Goal: Find contact information: Find contact information

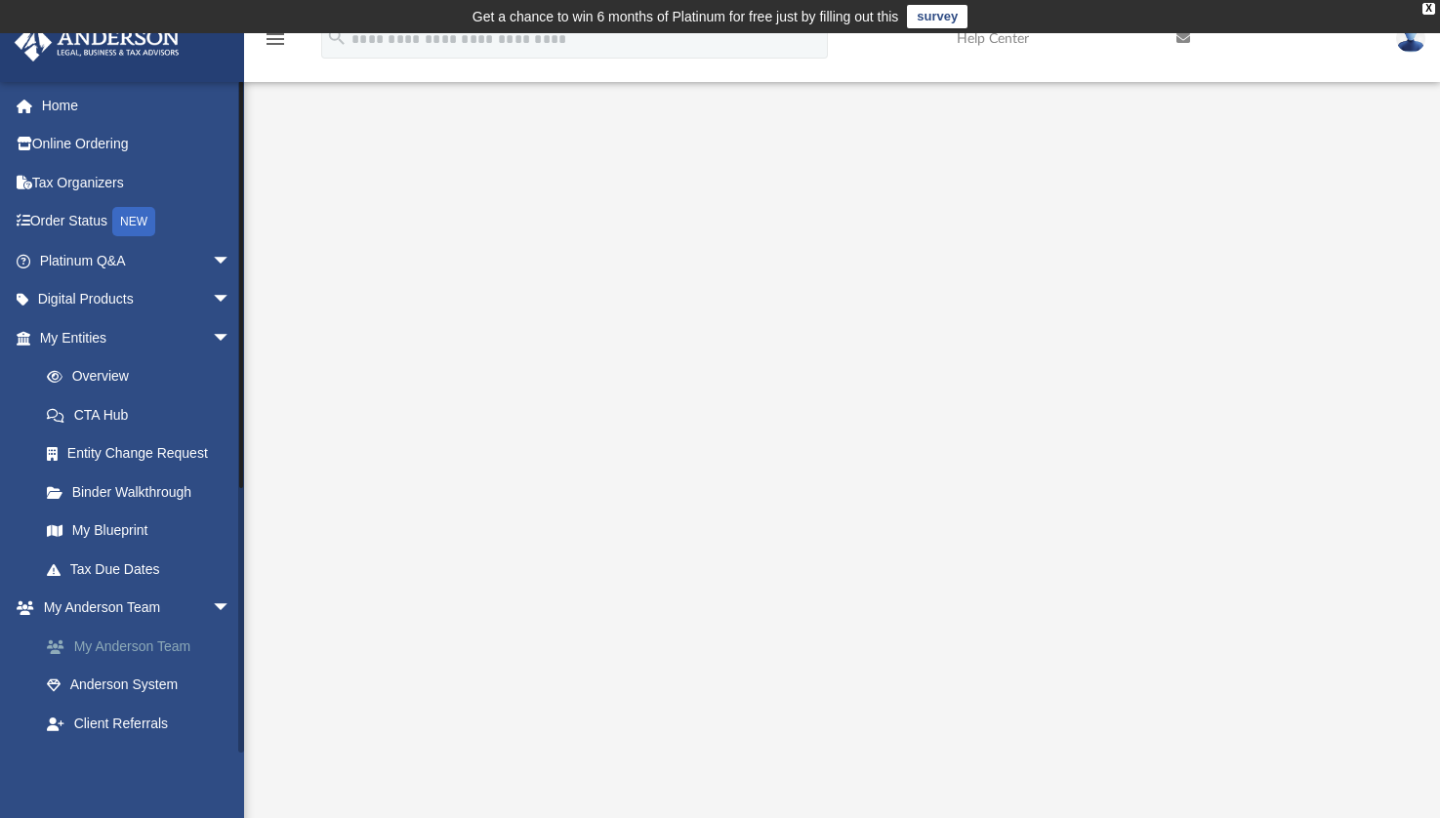
click at [156, 646] on link "My Anderson Team" at bounding box center [143, 646] width 233 height 39
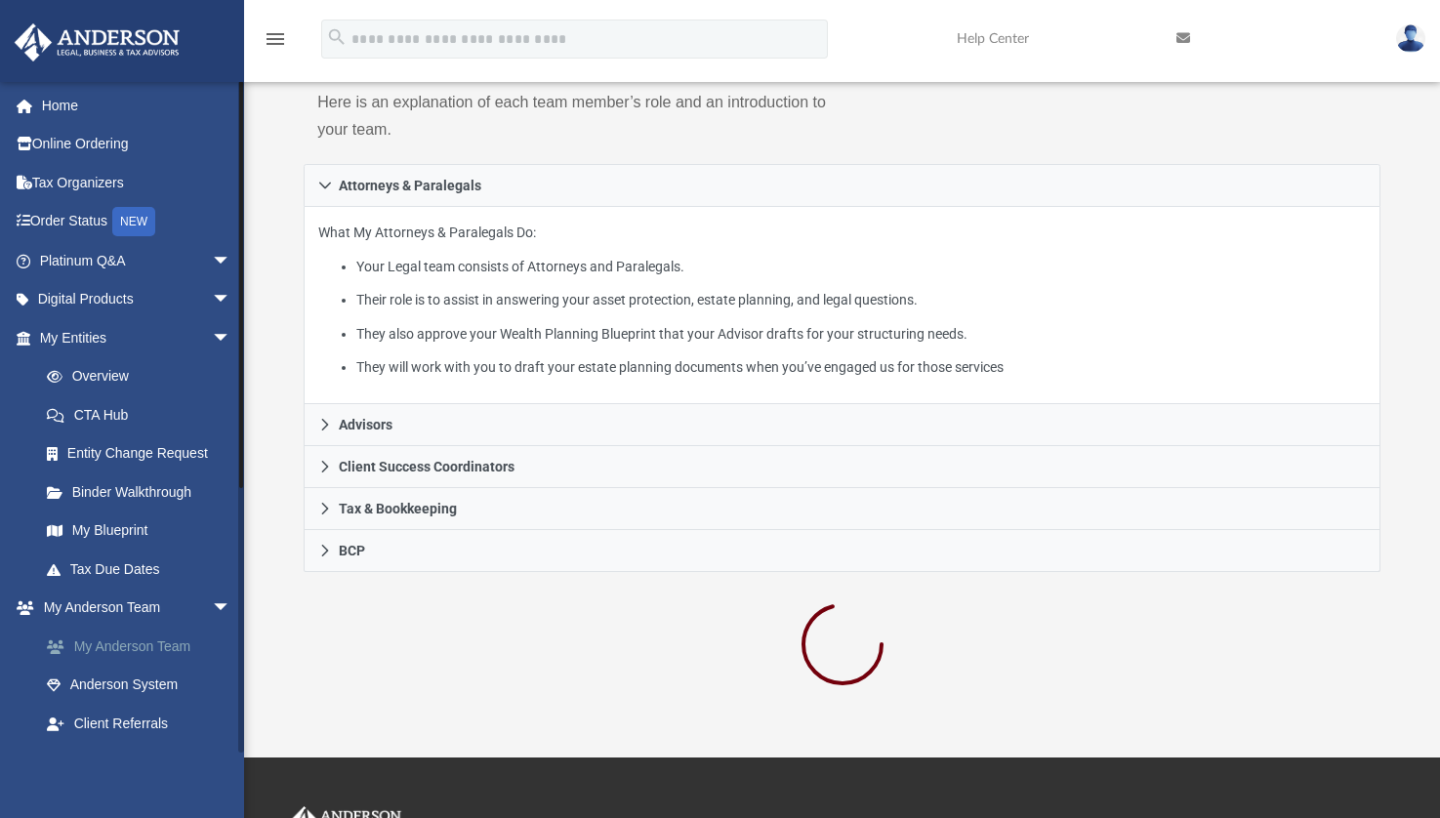
scroll to position [287, 0]
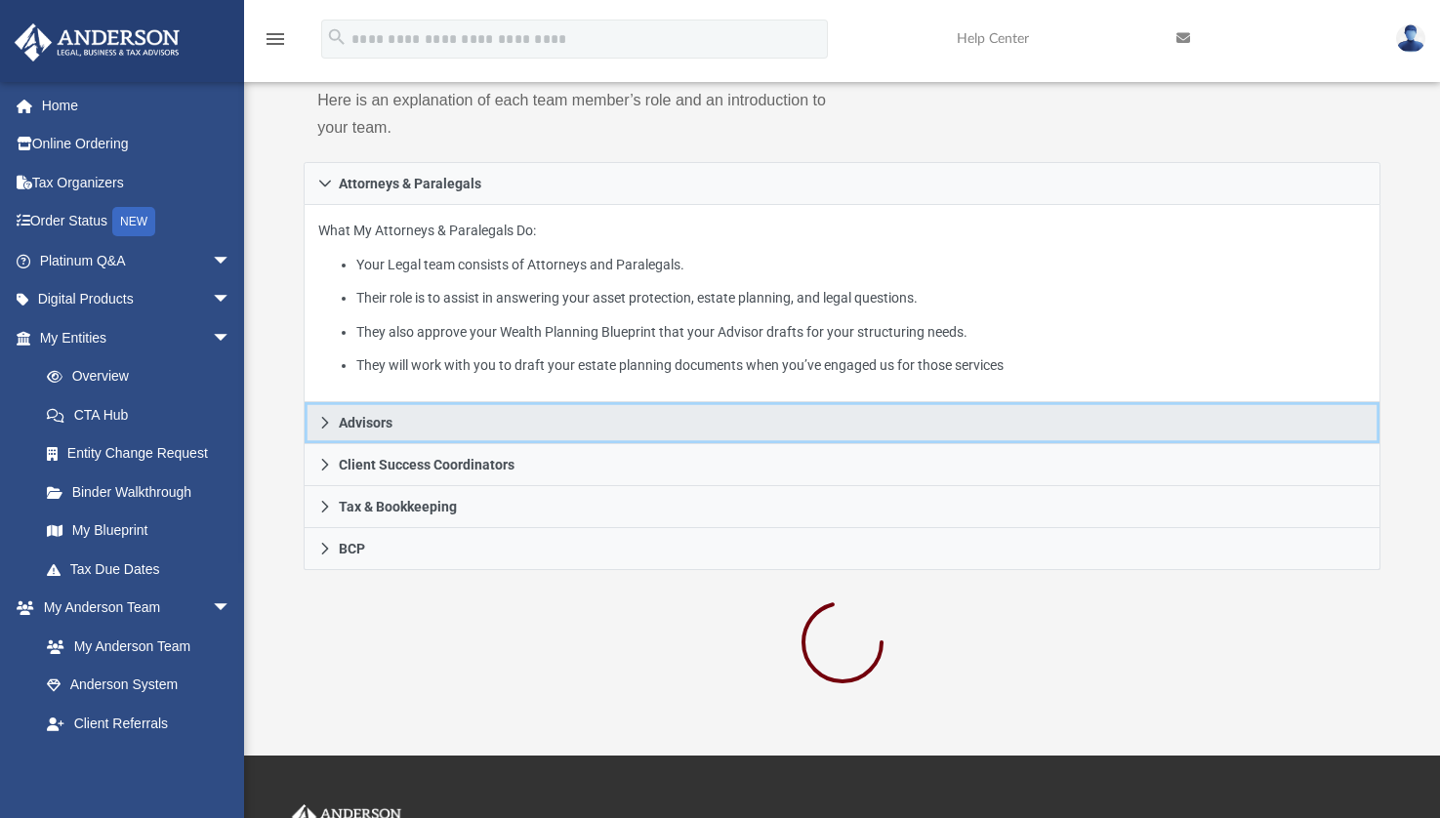
click at [393, 423] on link "Advisors" at bounding box center [842, 423] width 1077 height 42
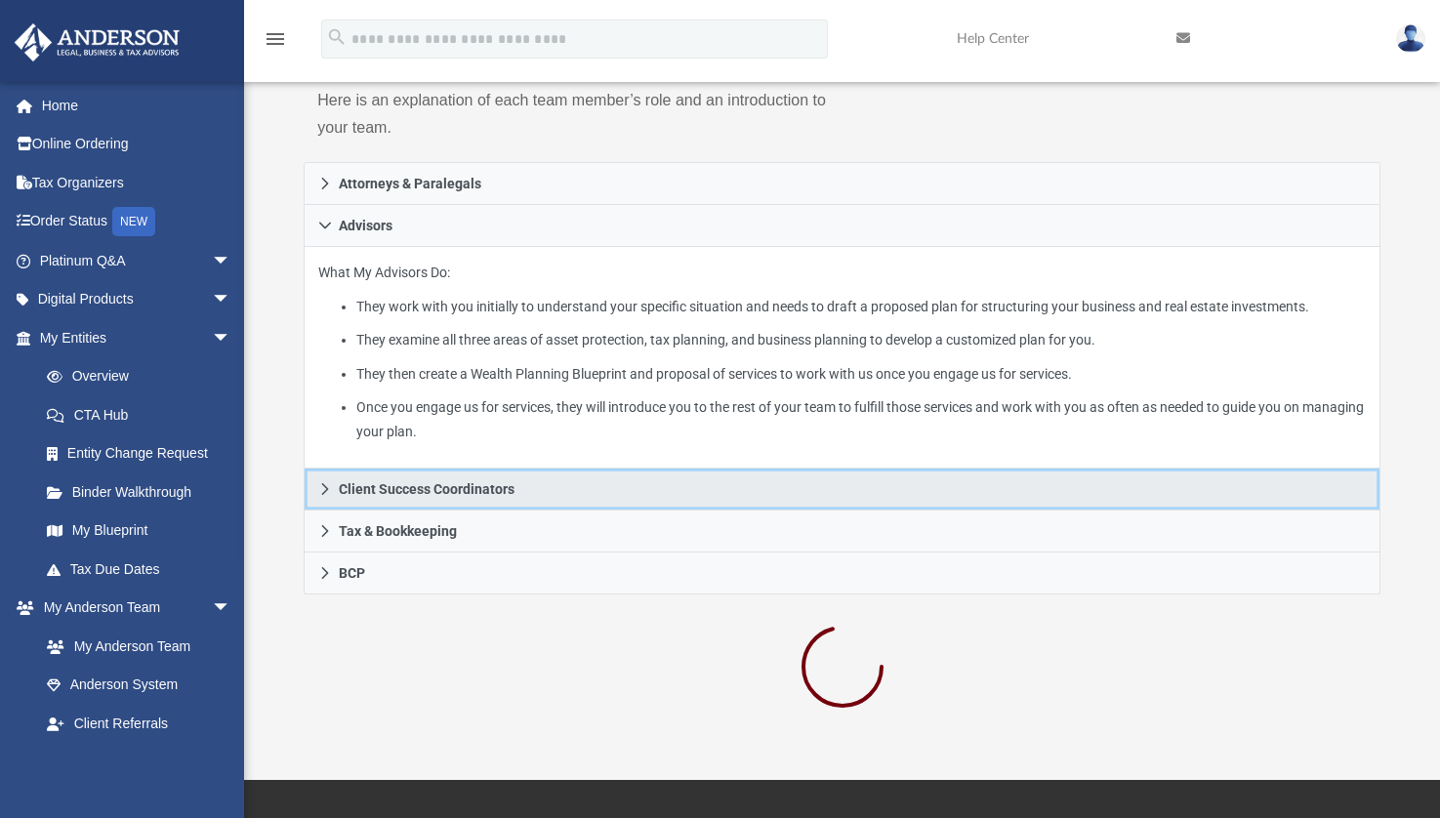
click at [460, 490] on span "Client Success Coordinators" at bounding box center [427, 489] width 176 height 14
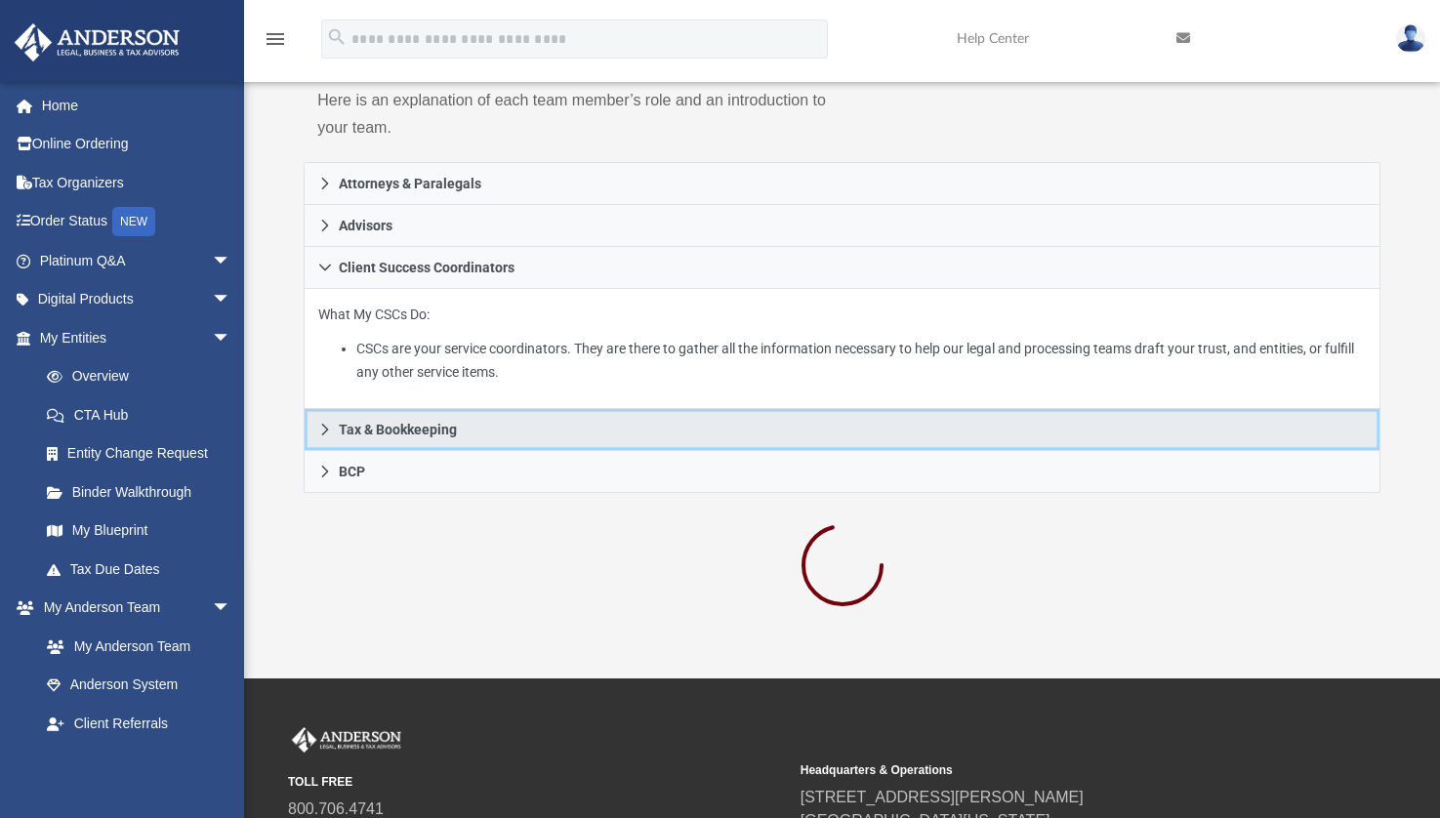
click at [421, 430] on span "Tax & Bookkeeping" at bounding box center [398, 430] width 118 height 14
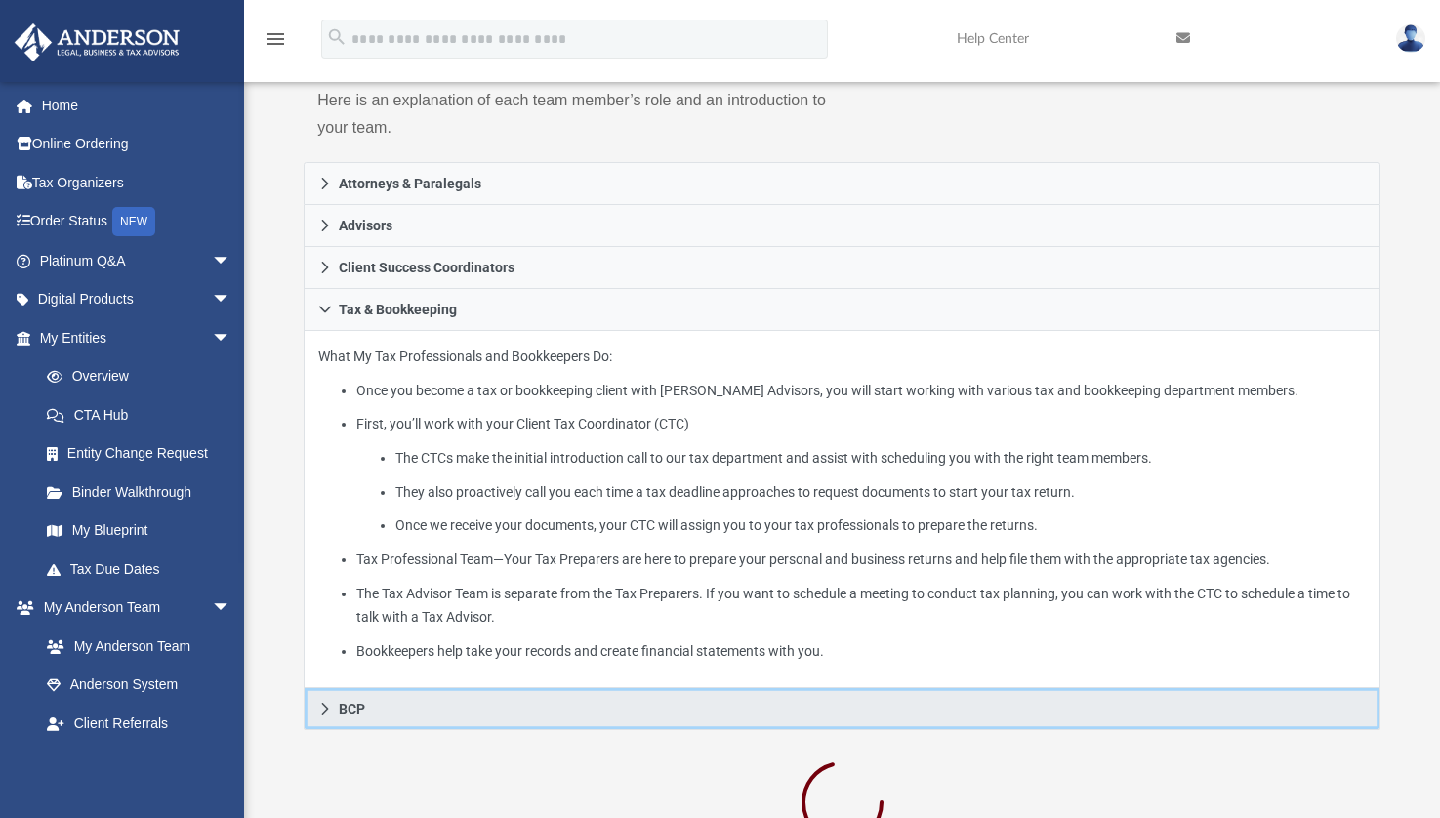
click at [344, 705] on span "BCP" at bounding box center [352, 709] width 26 height 14
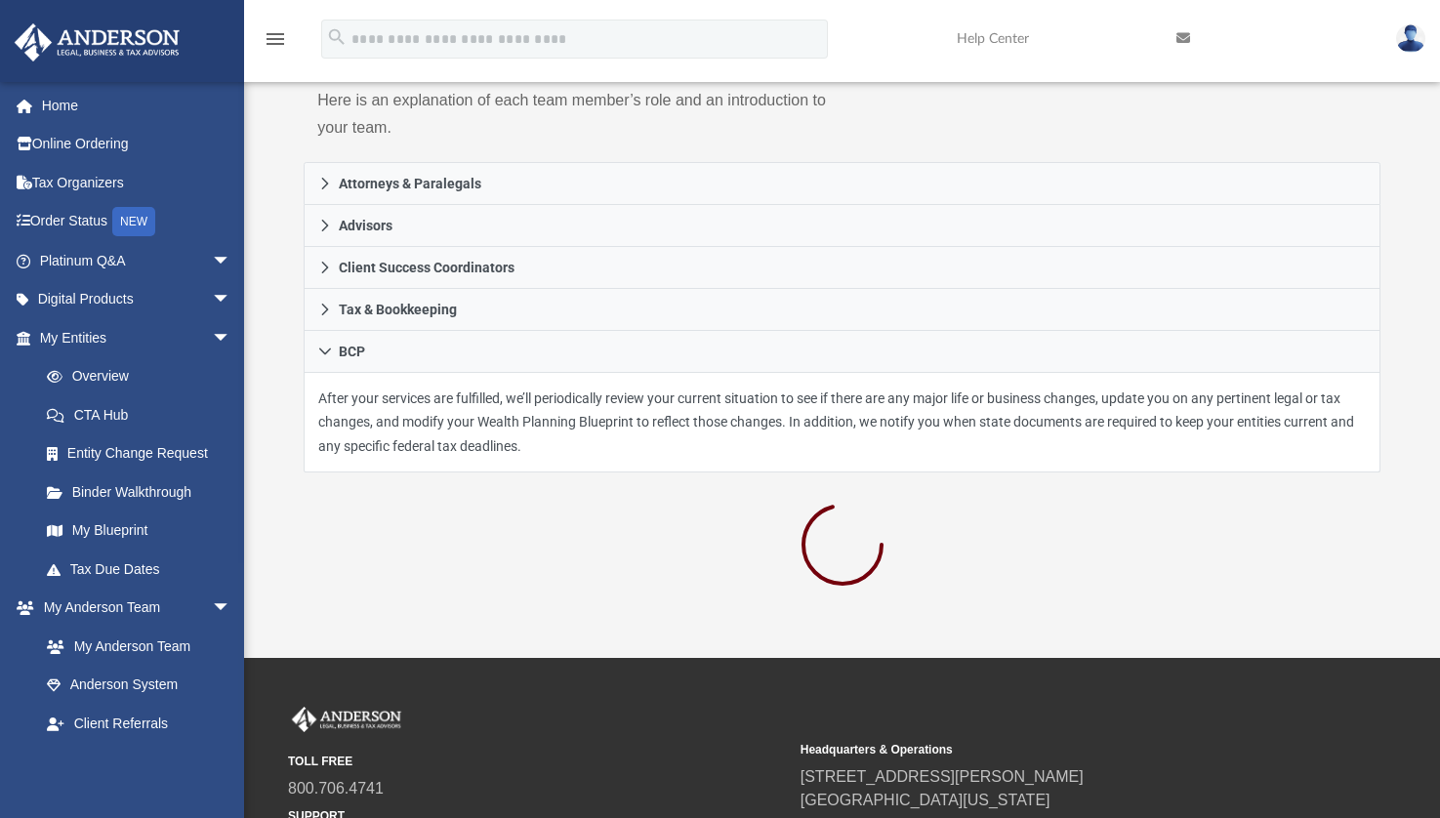
click at [482, 551] on div at bounding box center [842, 548] width 1077 height 104
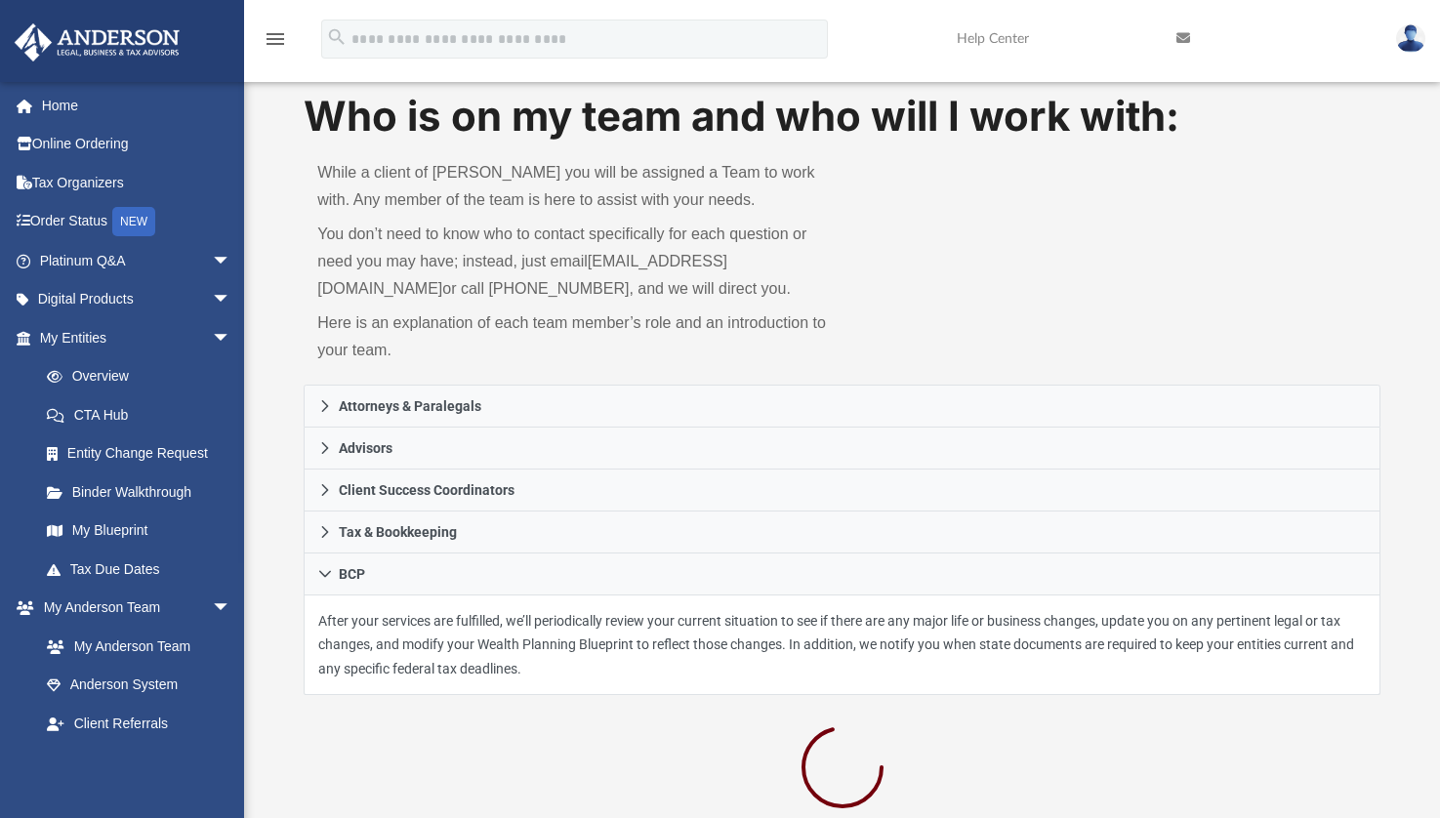
scroll to position [0, 0]
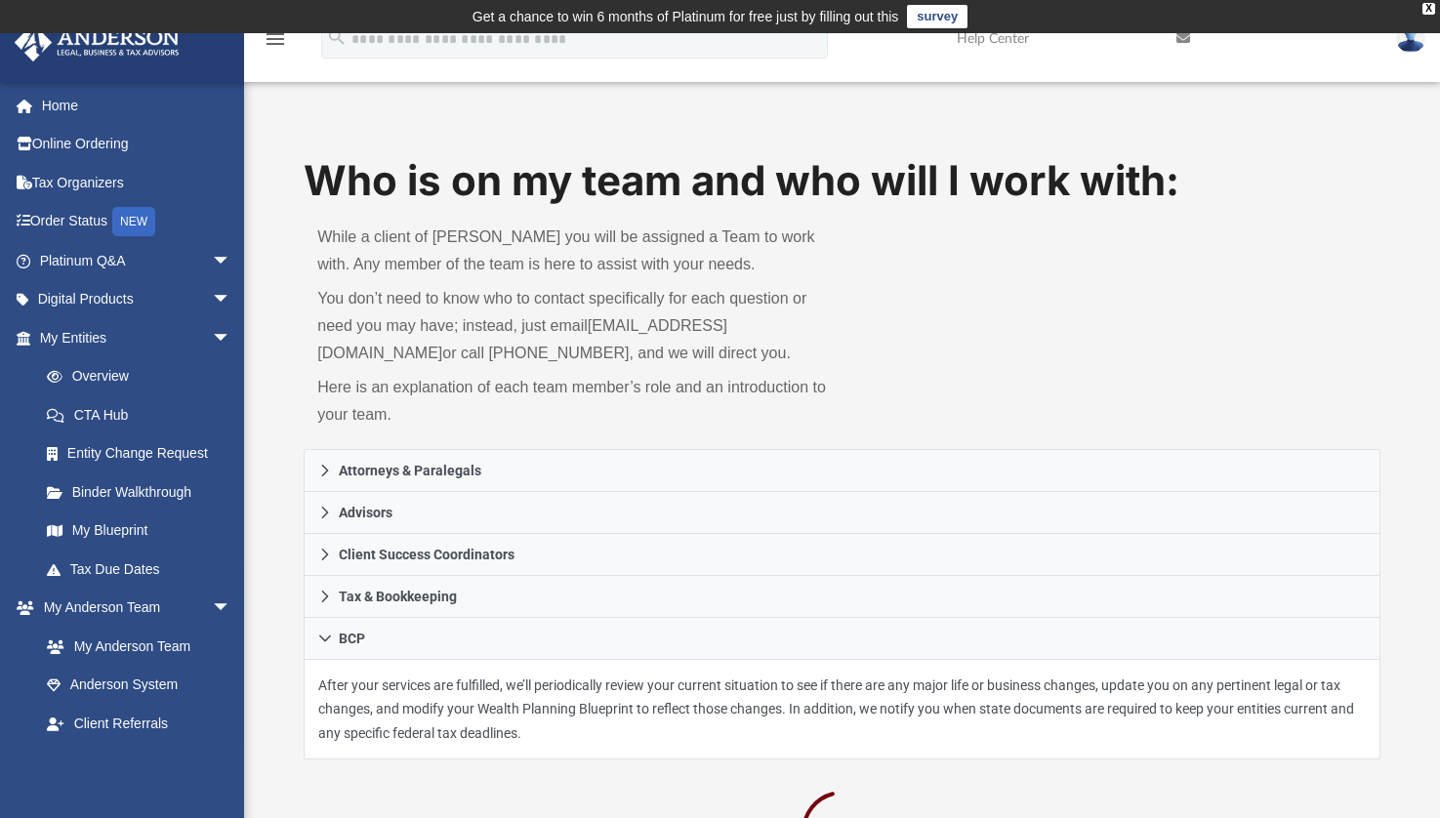
click at [1165, 341] on div "Who is on my team and who will I work with: While a client of [PERSON_NAME] you…" at bounding box center [842, 300] width 1077 height 297
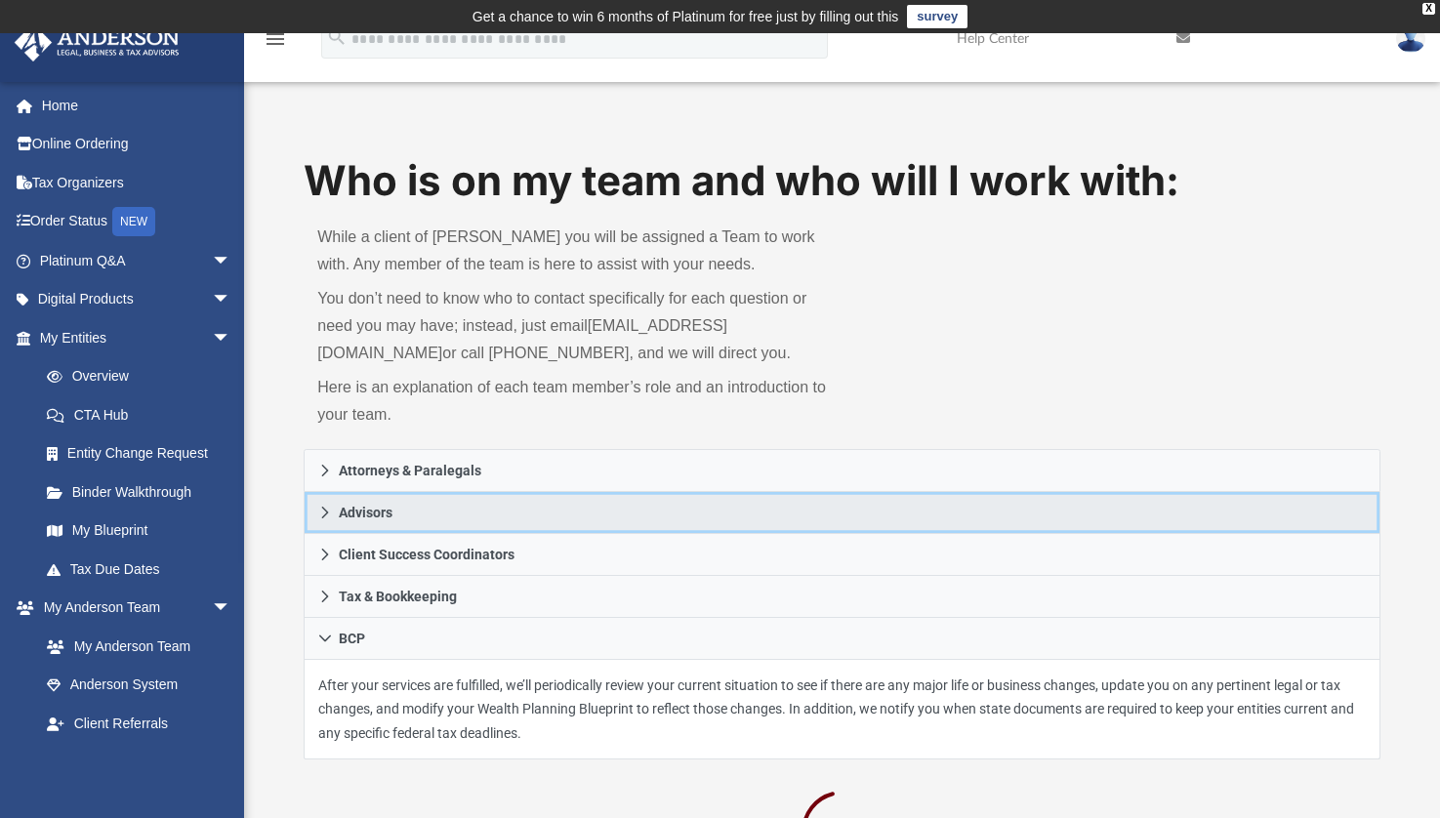
click at [432, 515] on link "Advisors" at bounding box center [842, 513] width 1077 height 42
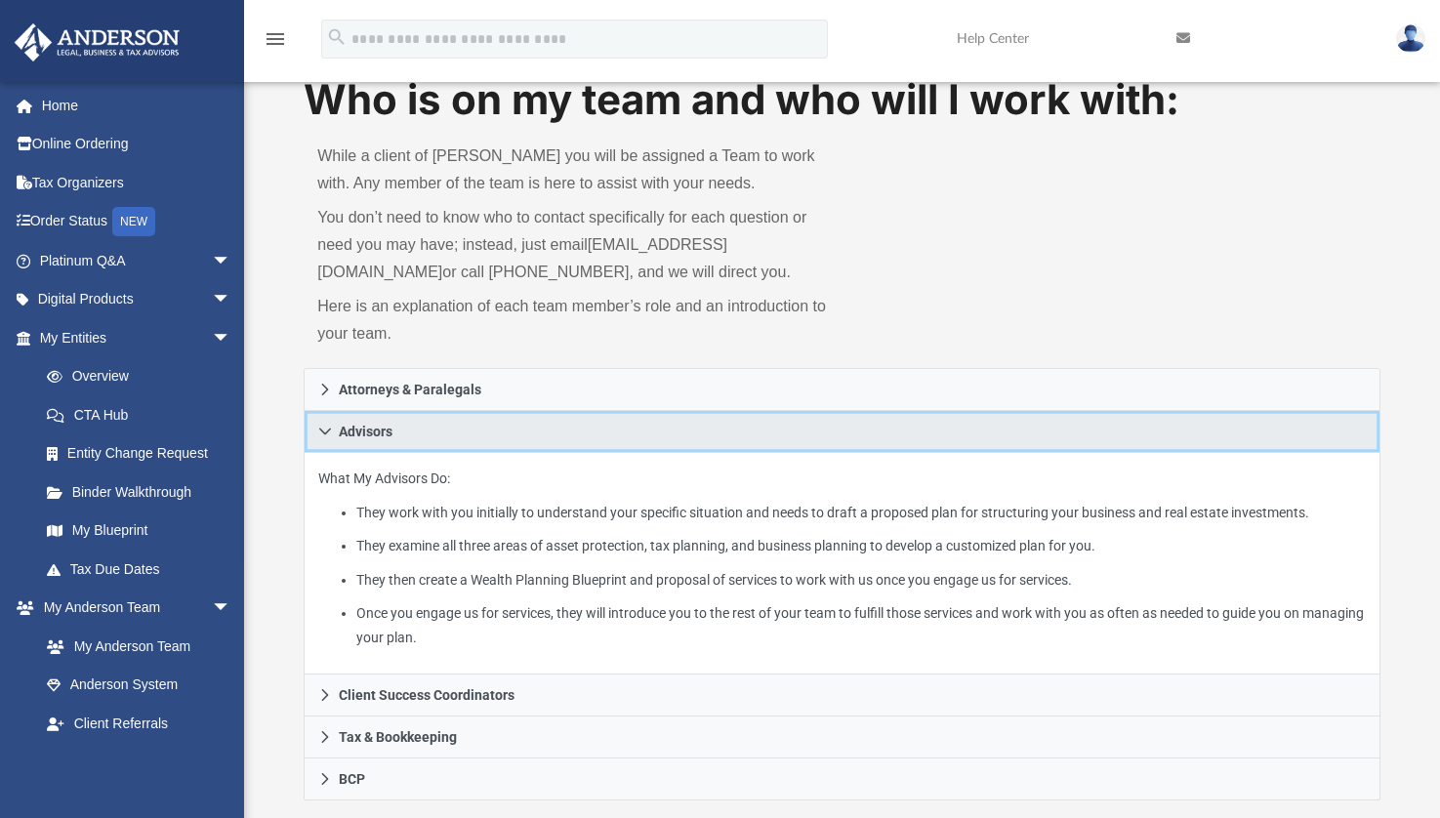
scroll to position [81, 0]
click at [416, 429] on link "Advisors" at bounding box center [842, 432] width 1077 height 42
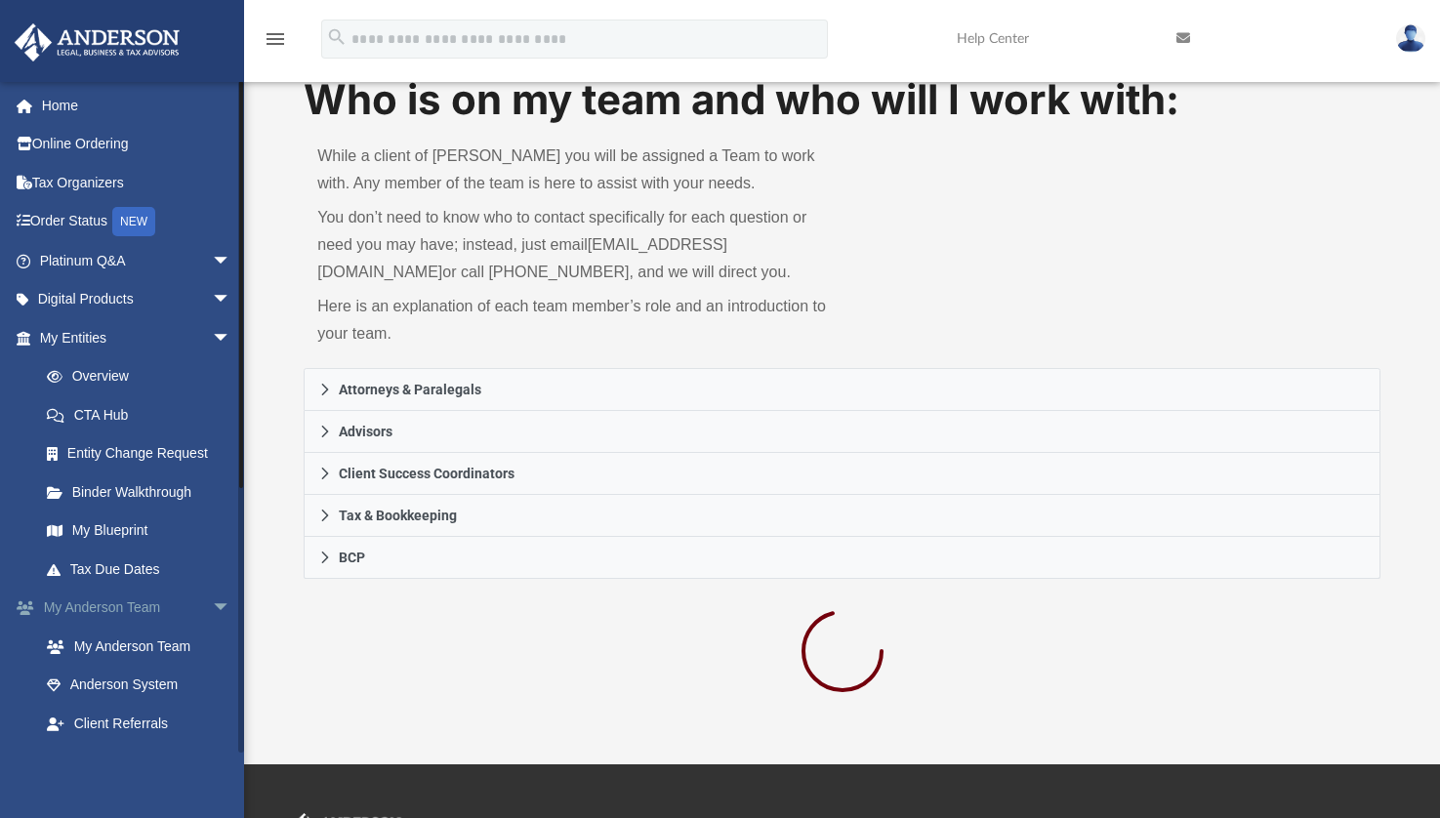
click at [161, 604] on link "My [PERSON_NAME] Team arrow_drop_down" at bounding box center [137, 608] width 247 height 39
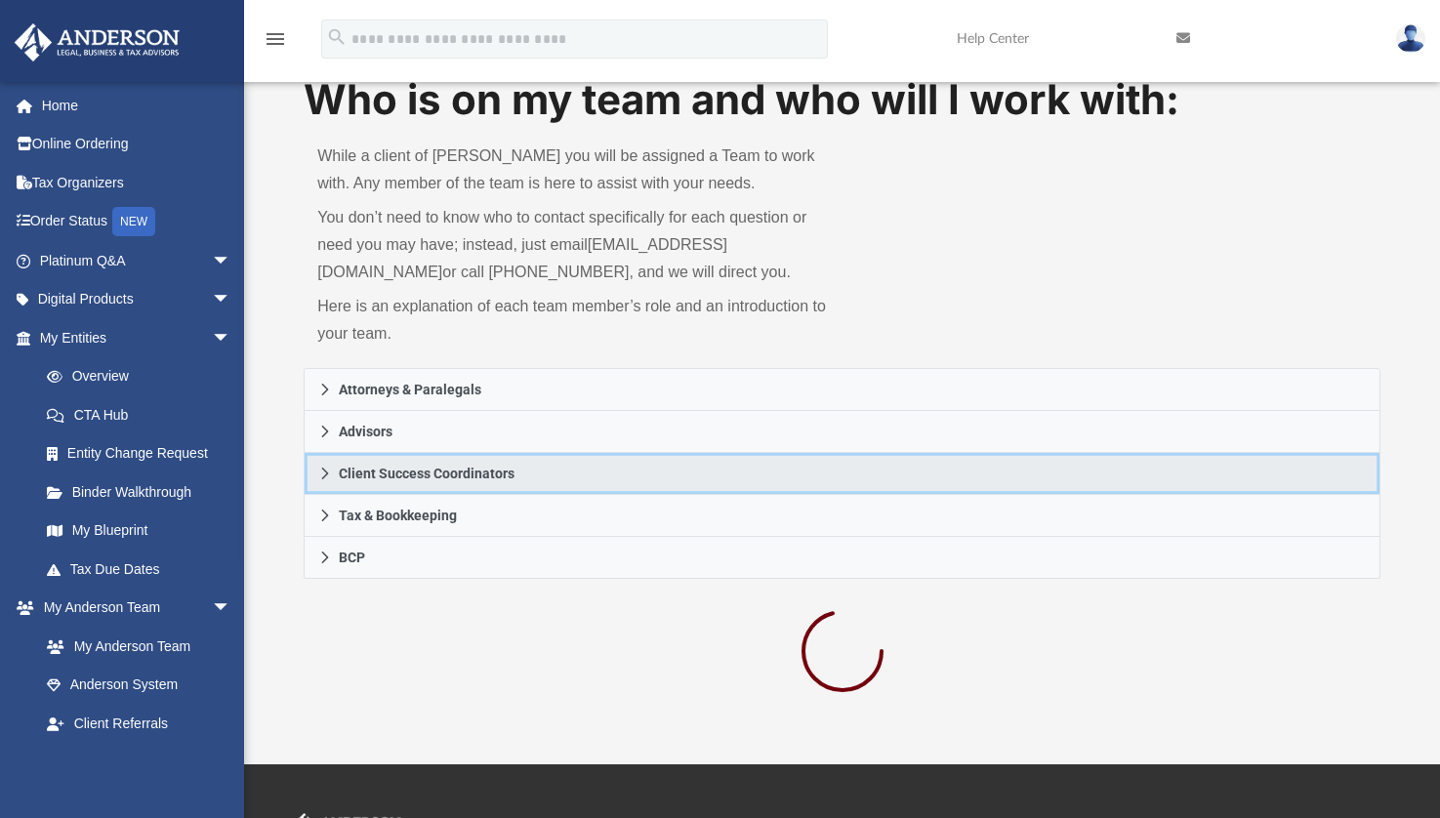
click at [840, 475] on link "Client Success Coordinators" at bounding box center [842, 474] width 1077 height 42
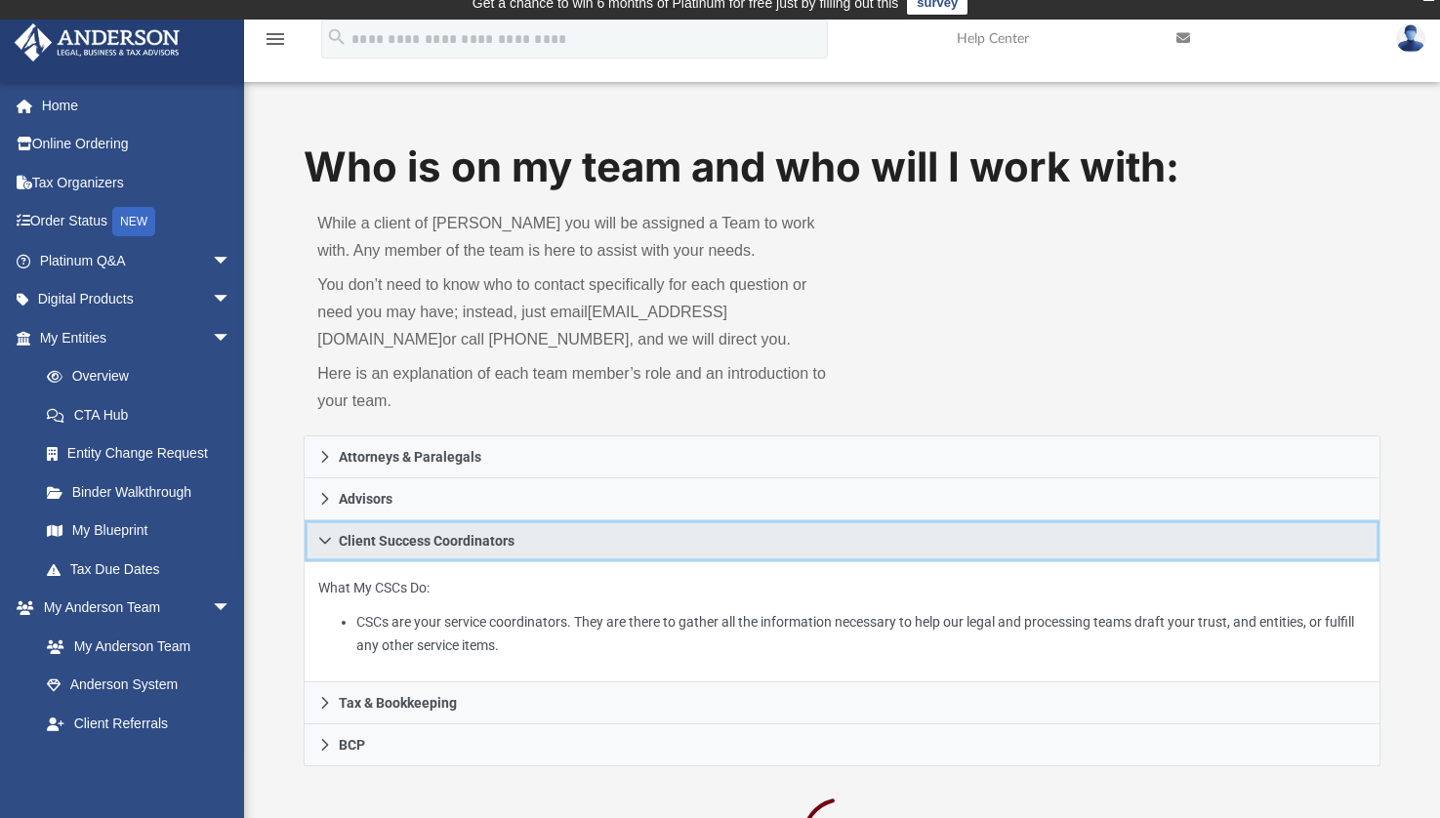
scroll to position [0, 0]
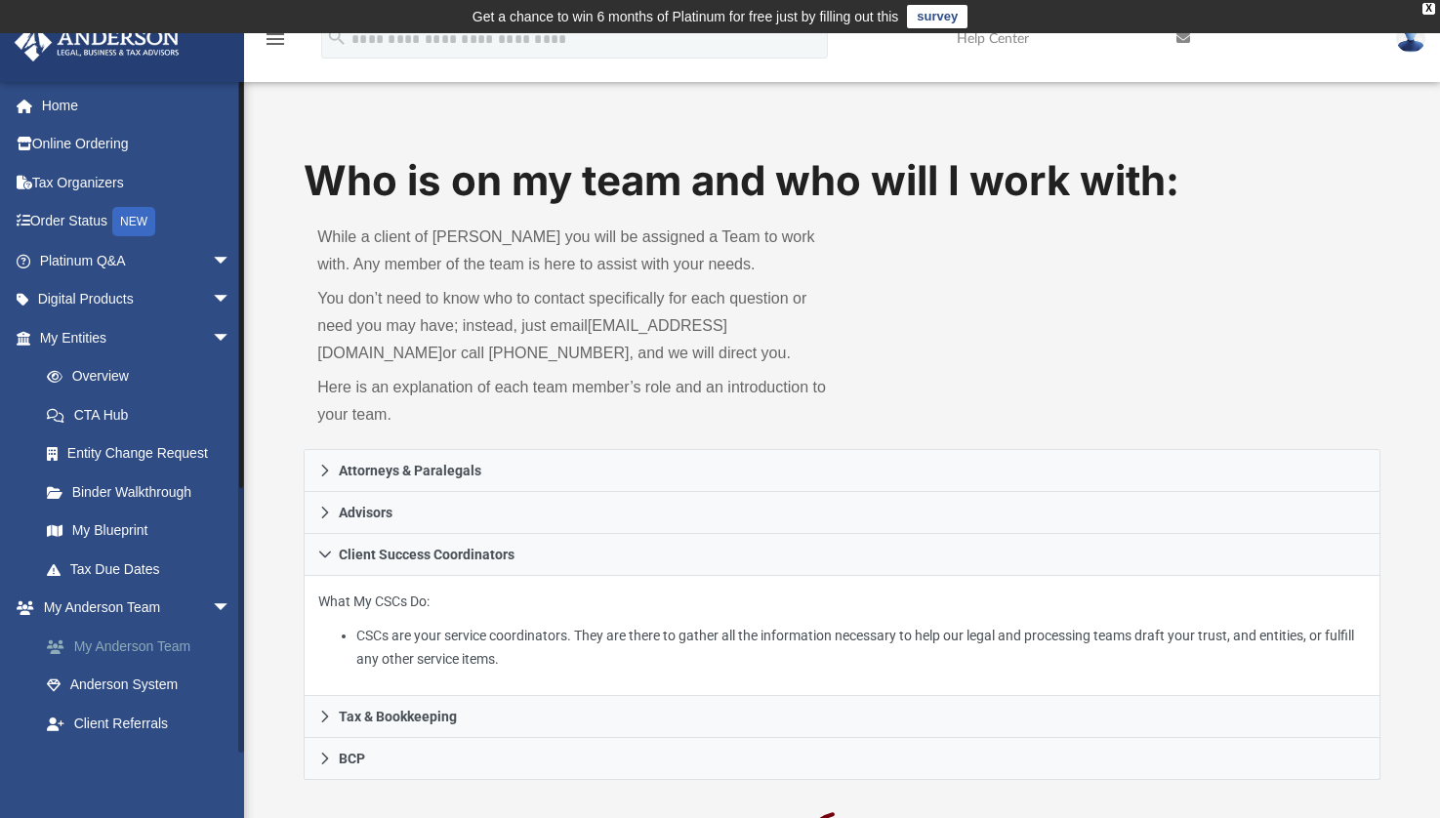
click at [129, 651] on link "My Anderson Team" at bounding box center [143, 646] width 233 height 39
click at [128, 686] on link "Anderson System" at bounding box center [143, 685] width 233 height 39
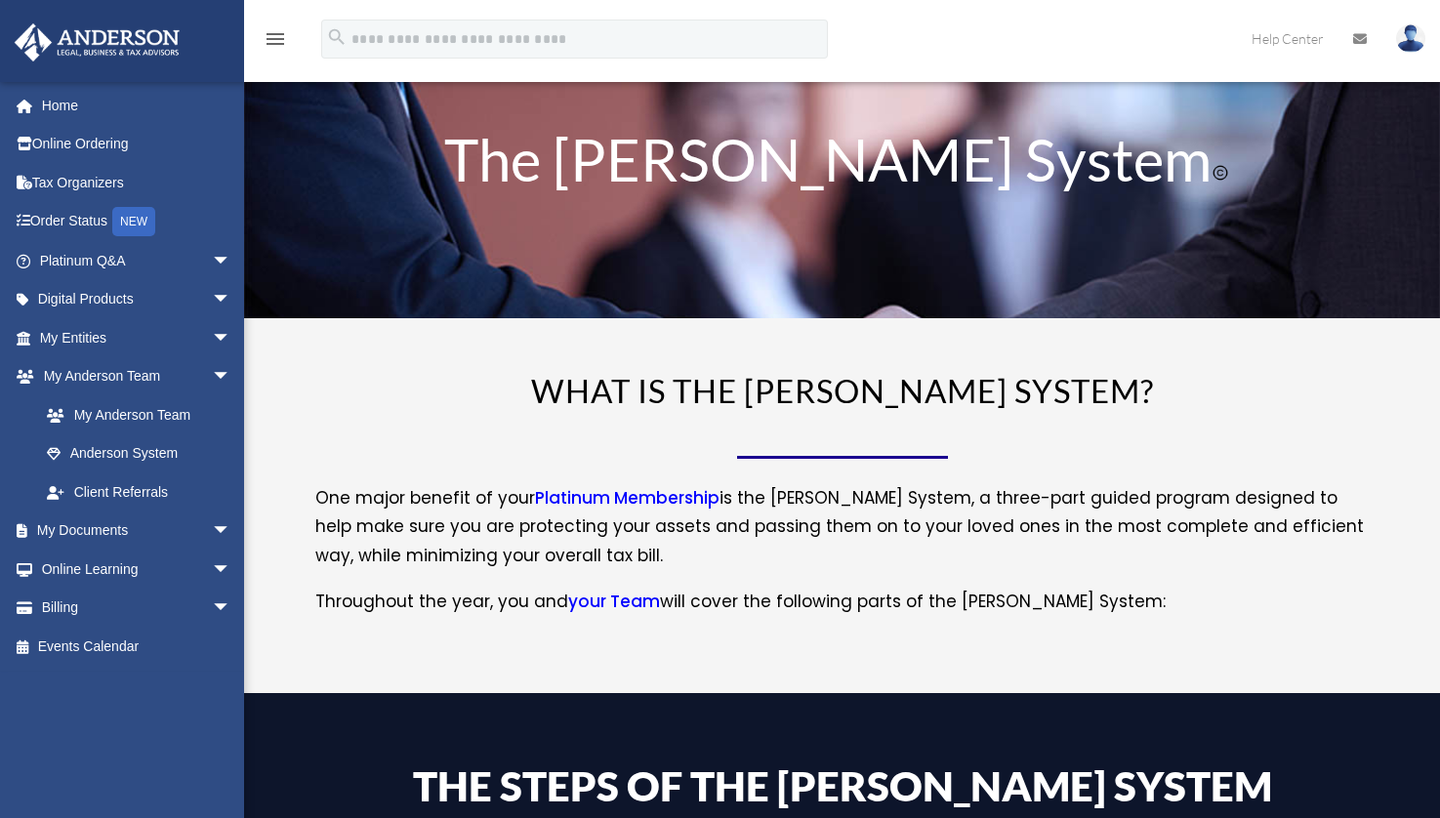
click at [128, 686] on div "jblett049@gmail.com Sign Out jblett049@gmail.com Home Online Ordering Tax Organ…" at bounding box center [122, 490] width 244 height 818
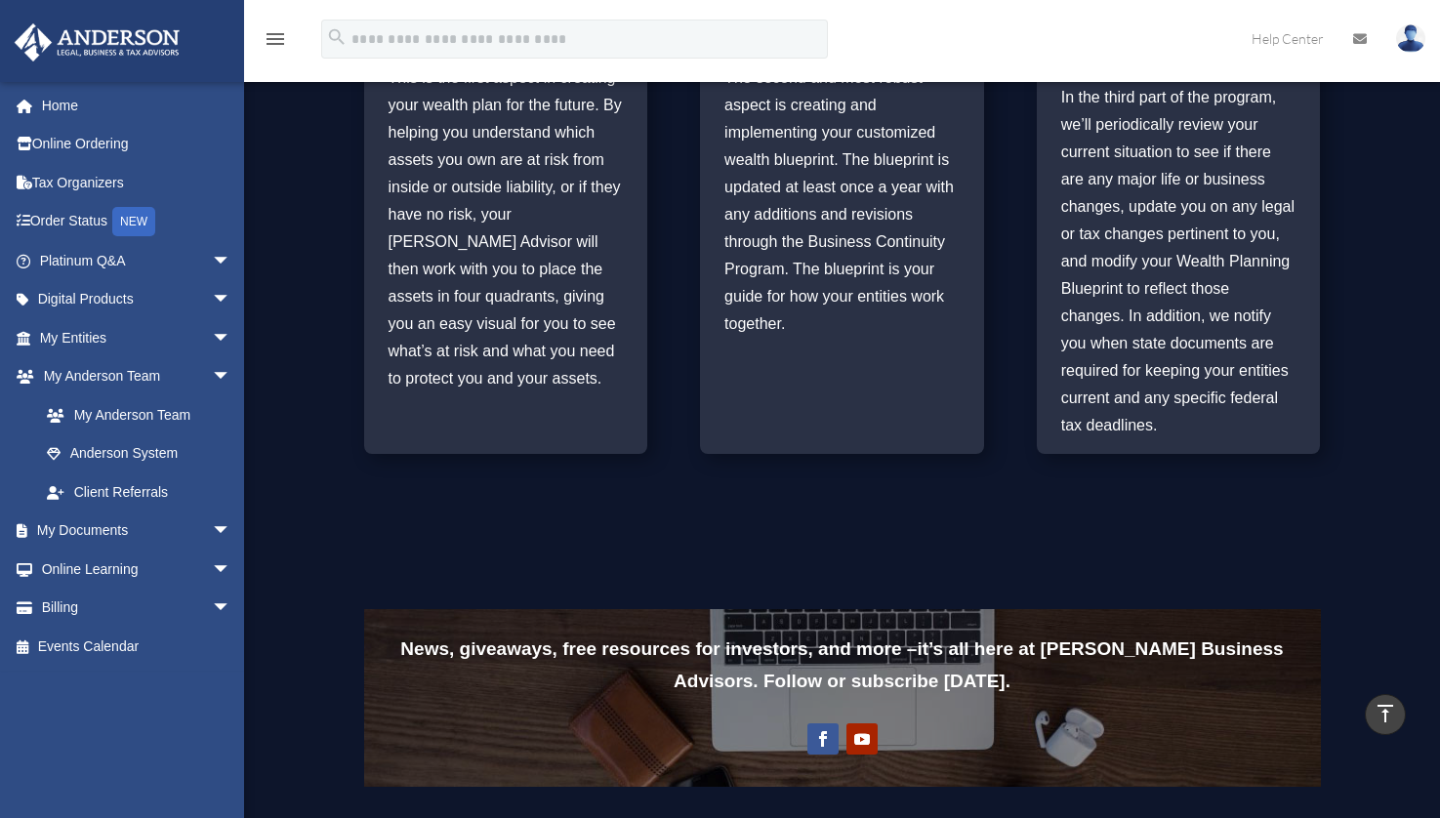
scroll to position [1153, 0]
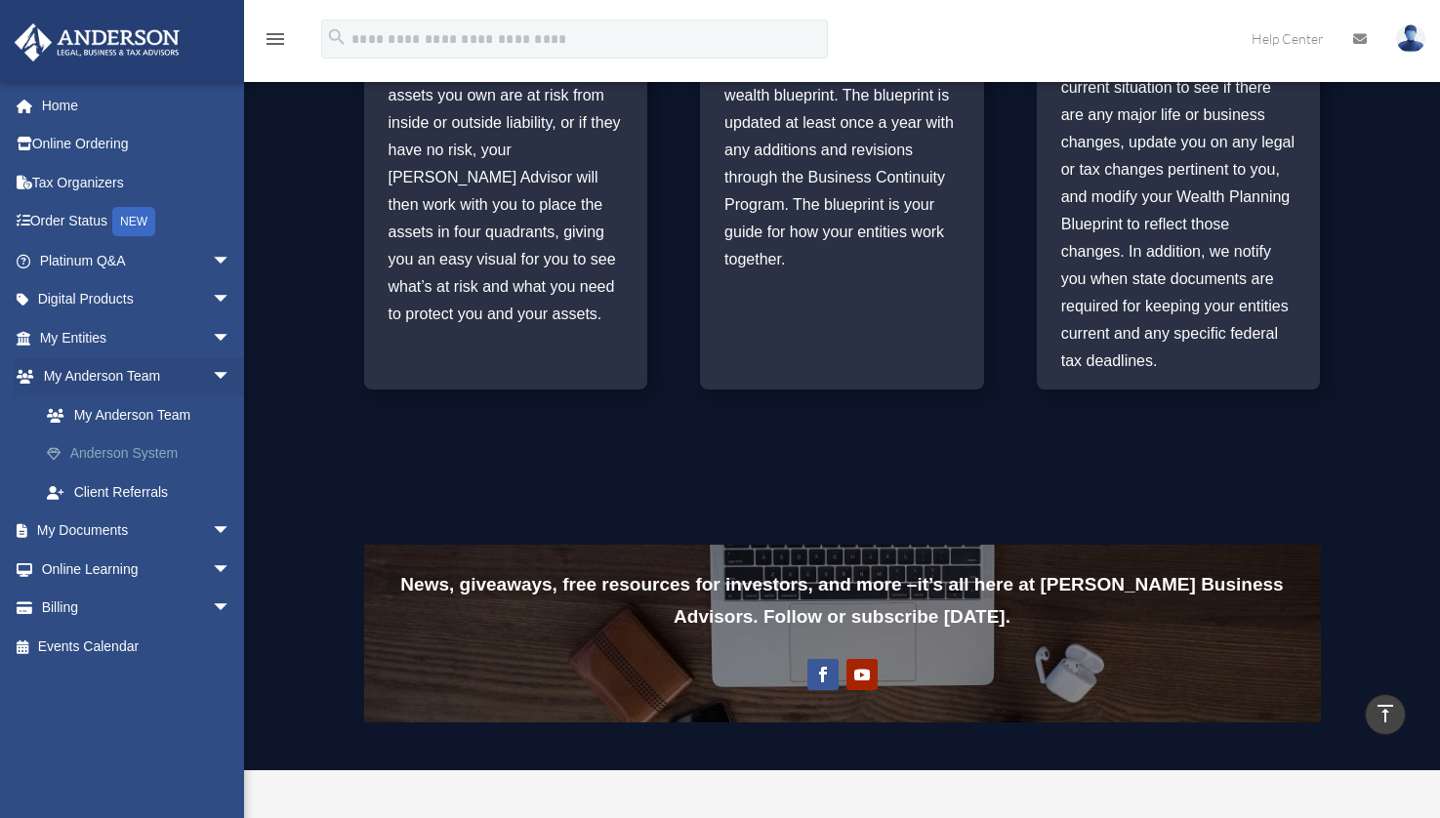
click at [146, 451] on link "Anderson System" at bounding box center [143, 453] width 233 height 39
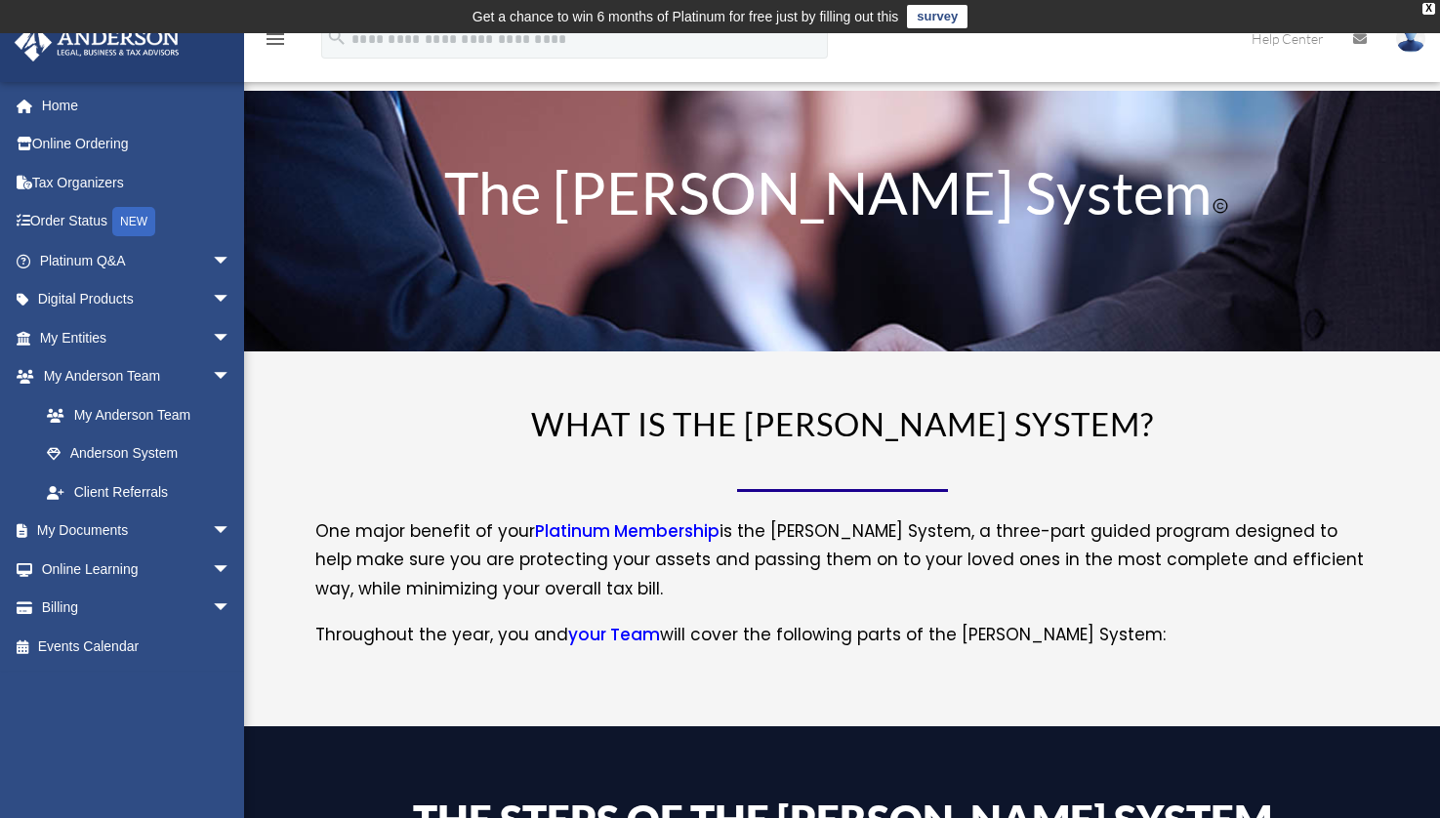
click at [588, 635] on link "your Team" at bounding box center [614, 639] width 92 height 33
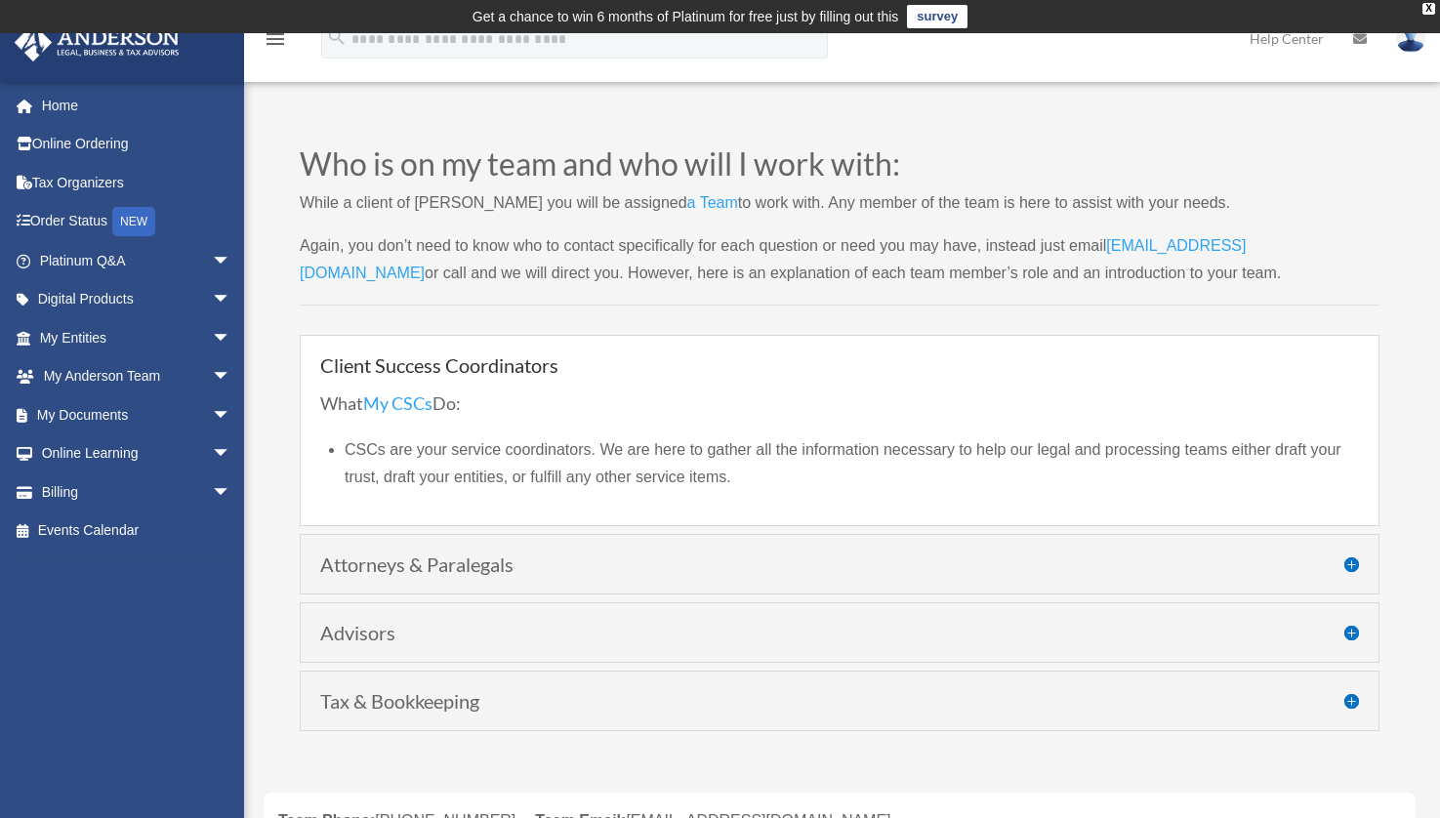
click at [588, 635] on h4 "Advisors" at bounding box center [839, 633] width 1039 height 20
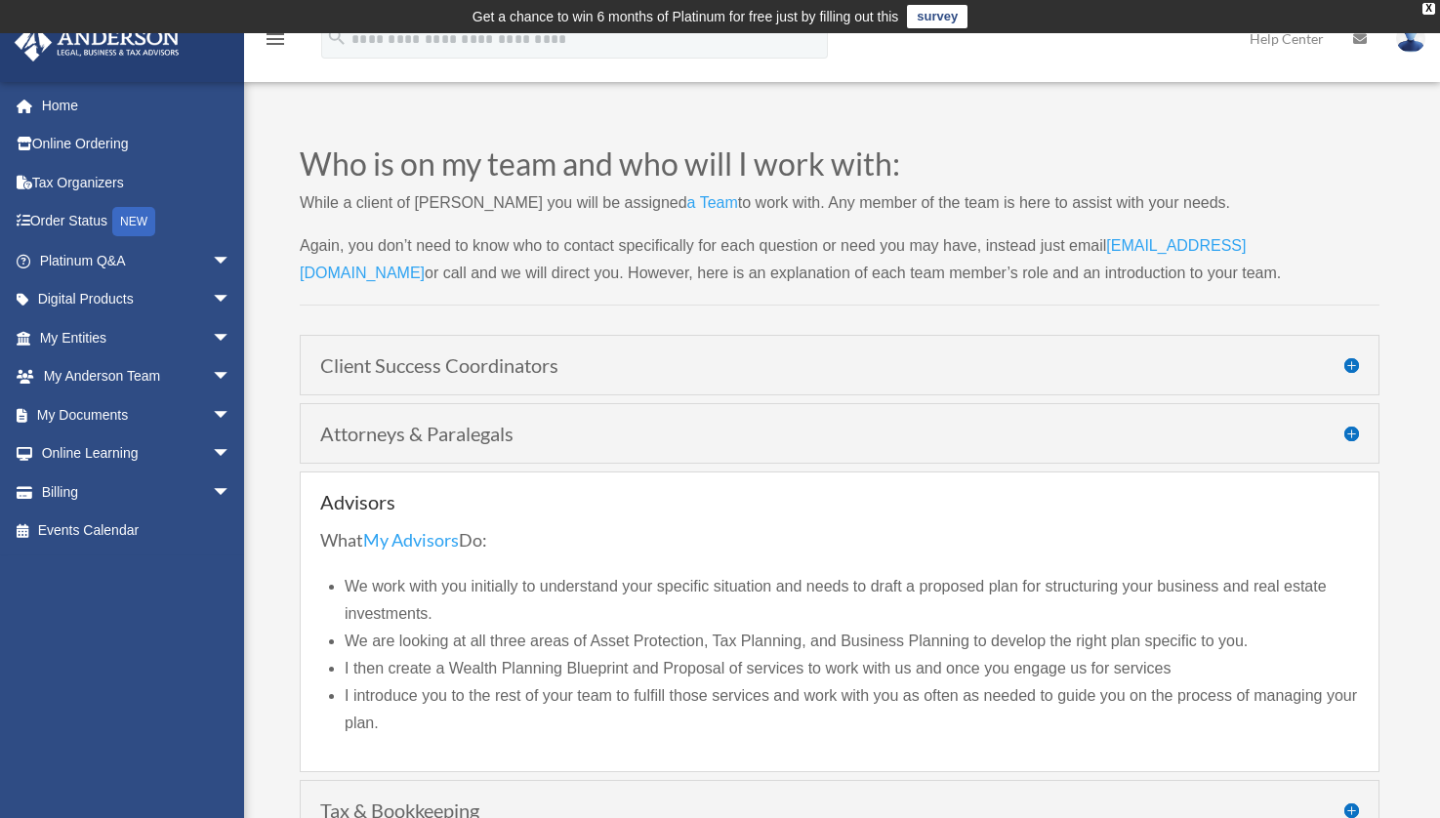
click at [518, 367] on h4 "Client Success Coordinators" at bounding box center [839, 365] width 1039 height 20
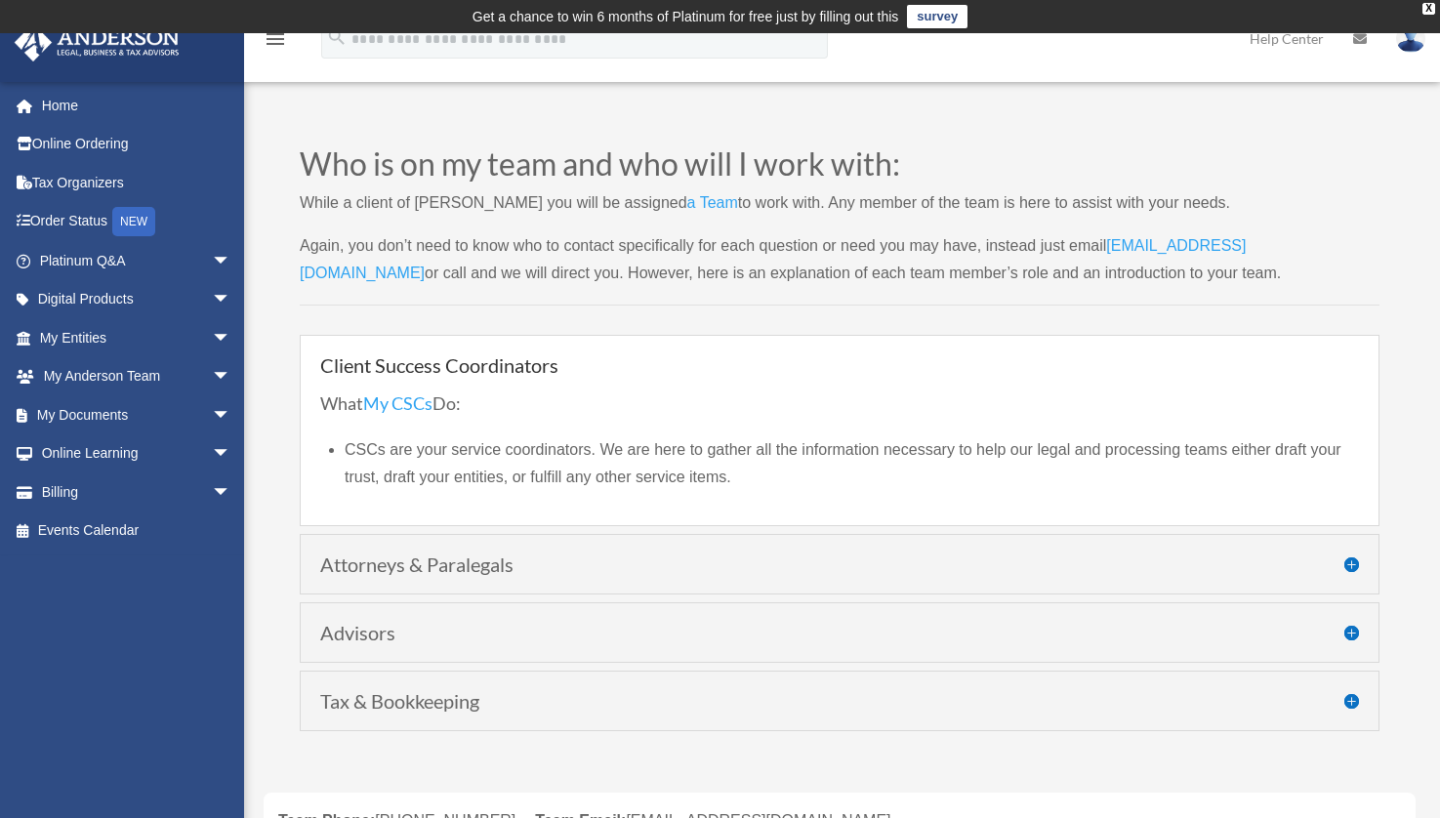
click at [1174, 243] on link "[EMAIL_ADDRESS][DOMAIN_NAME]" at bounding box center [773, 264] width 946 height 54
click at [212, 372] on span "arrow_drop_down" at bounding box center [231, 377] width 39 height 40
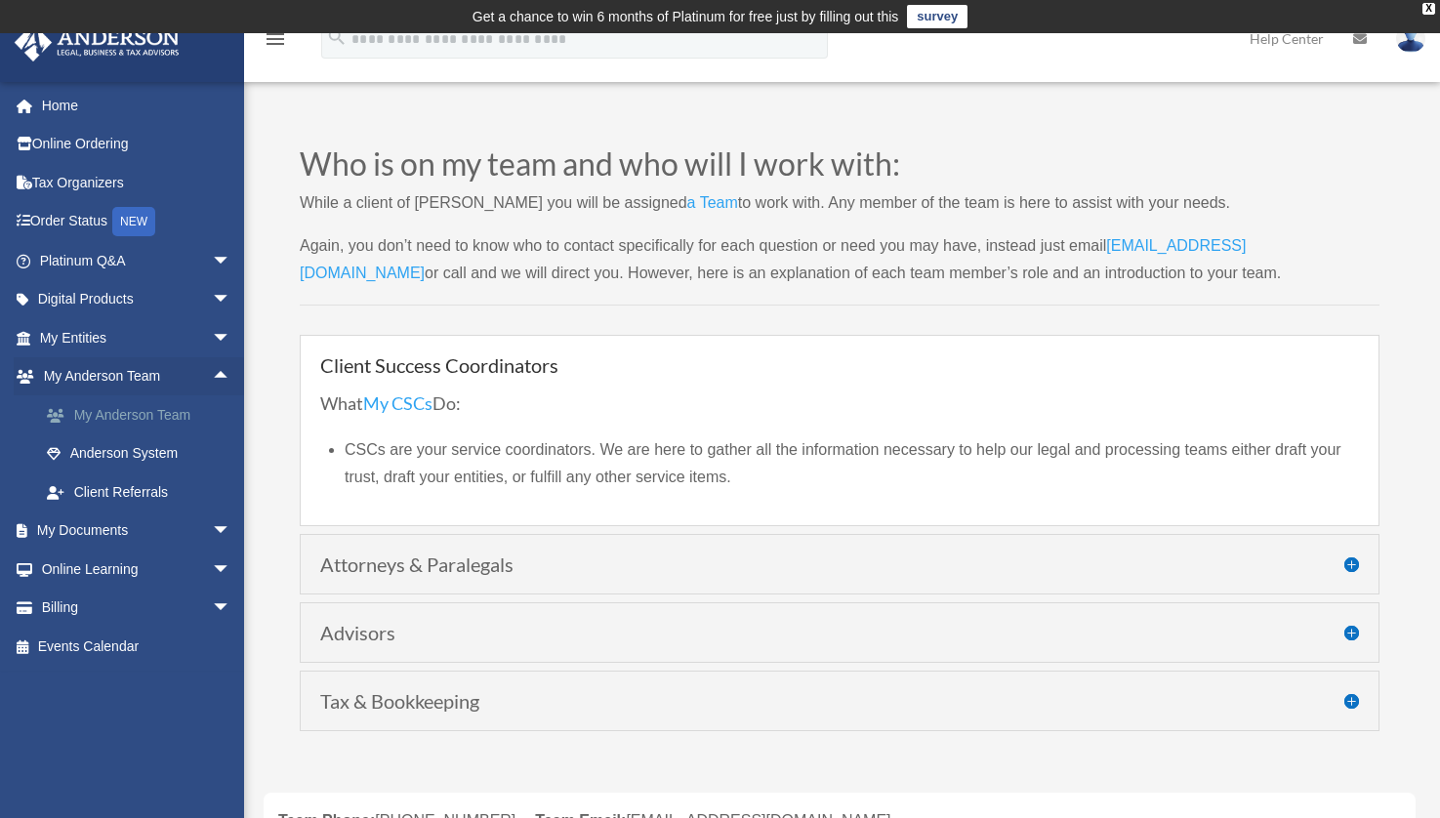
click at [174, 415] on link "My Anderson Team" at bounding box center [143, 414] width 233 height 39
